Goal: Find specific page/section: Find specific page/section

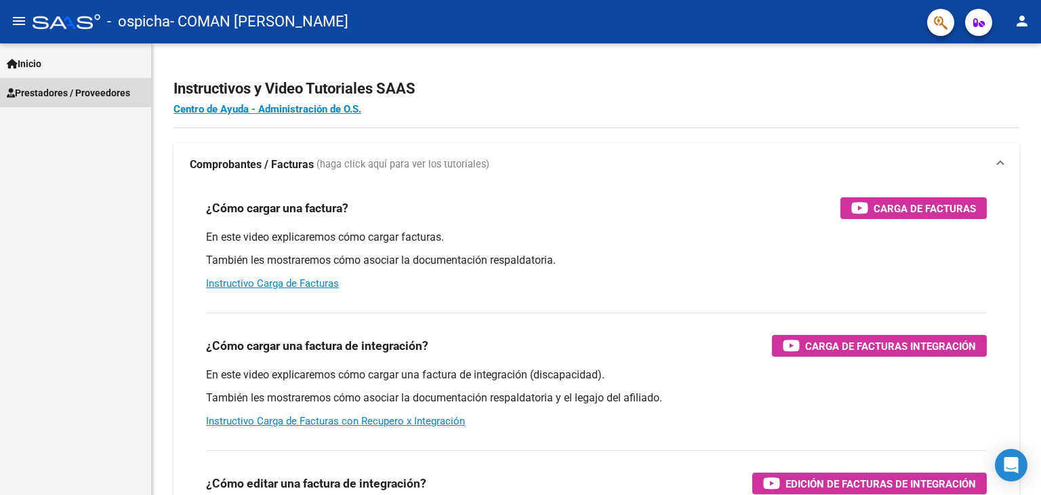
click at [51, 96] on span "Prestadores / Proveedores" at bounding box center [68, 92] width 123 height 15
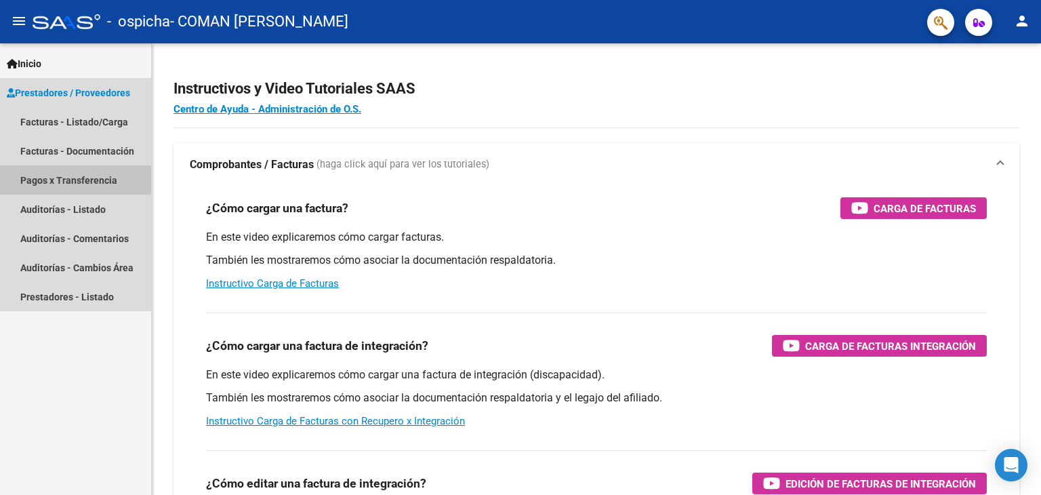
click at [121, 183] on link "Pagos x Transferencia" at bounding box center [75, 179] width 151 height 29
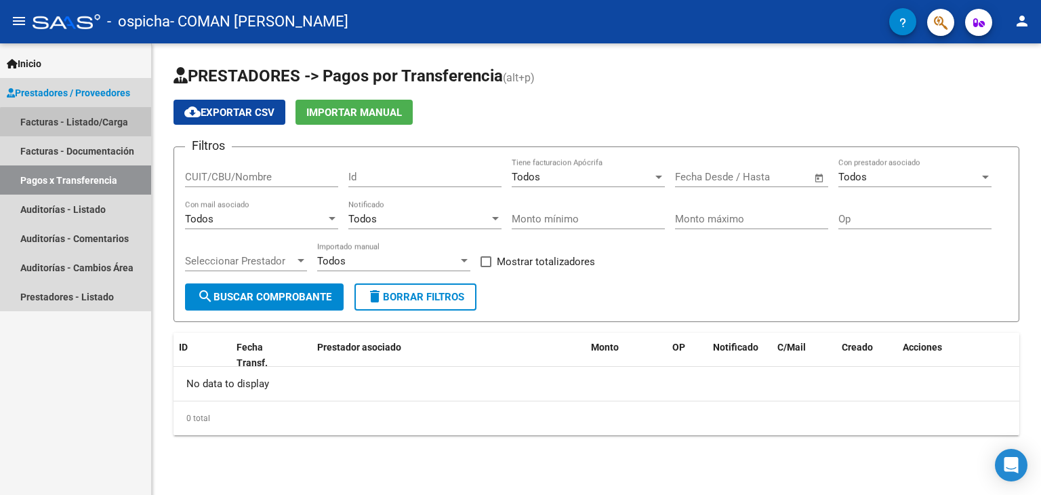
click at [129, 131] on link "Facturas - Listado/Carga" at bounding box center [75, 121] width 151 height 29
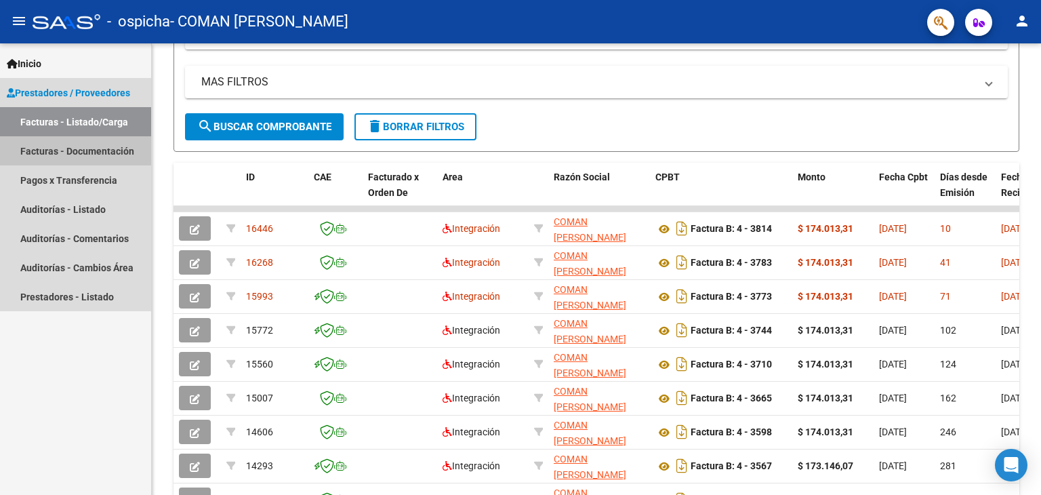
click at [76, 143] on link "Facturas - Documentación" at bounding box center [75, 150] width 151 height 29
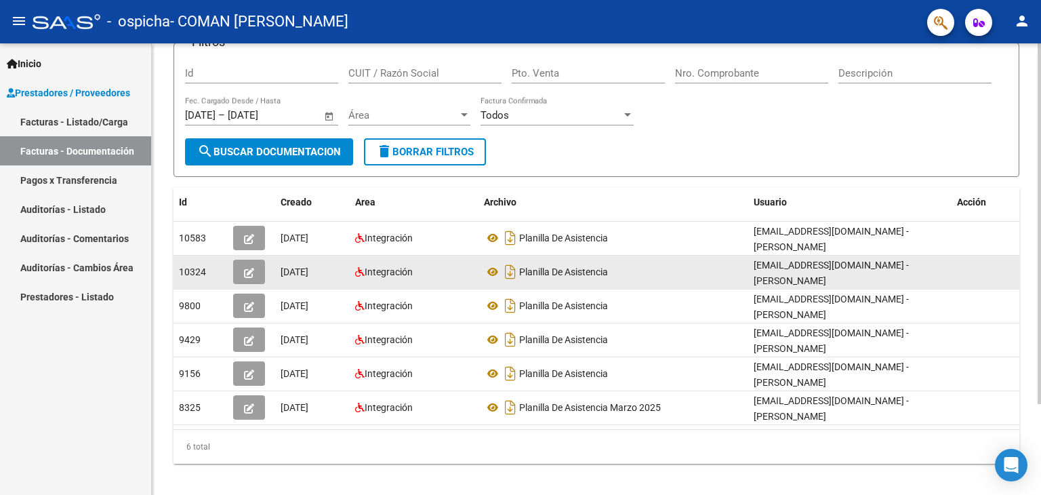
scroll to position [113, 0]
